Goal: Transaction & Acquisition: Book appointment/travel/reservation

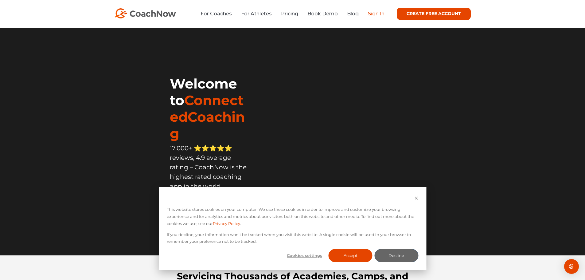
click at [374, 14] on link "Sign In" at bounding box center [376, 14] width 17 height 6
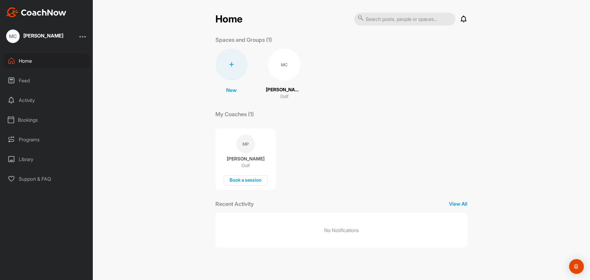
click at [284, 63] on div "MC" at bounding box center [284, 65] width 32 height 32
click at [245, 180] on div "Book a session" at bounding box center [246, 180] width 44 height 10
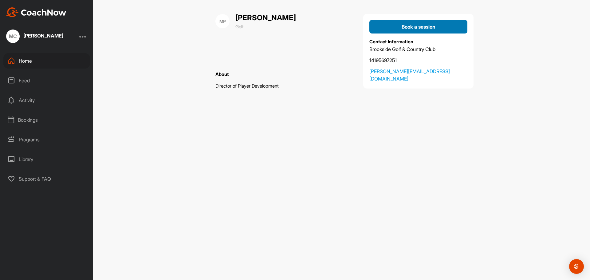
click at [407, 24] on span "Book a session" at bounding box center [419, 27] width 34 height 6
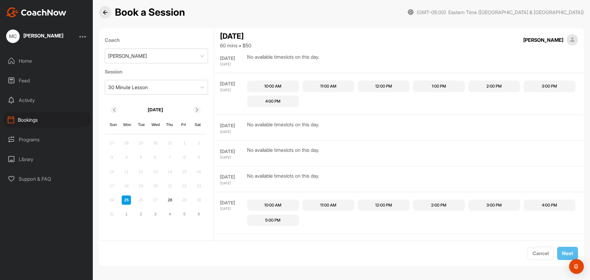
scroll to position [456, 0]
